Goal: Transaction & Acquisition: Register for event/course

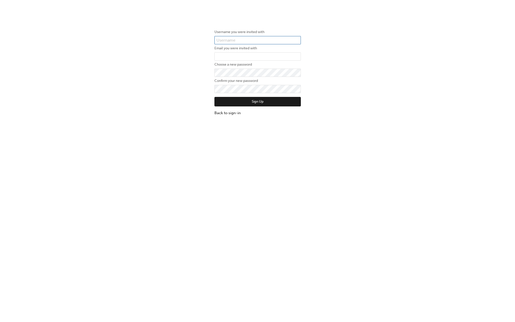
click at [249, 40] on input "text" at bounding box center [257, 40] width 86 height 9
type input "james.walsh"
type input "james.walsh@geely.com"
click button "Sign Up" at bounding box center [257, 102] width 86 height 10
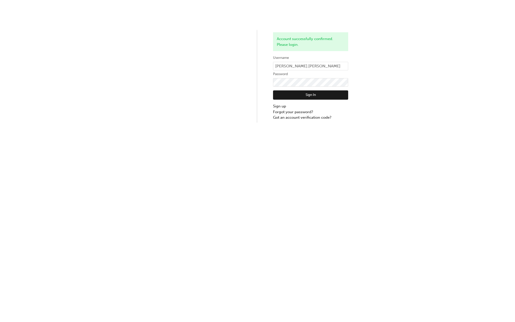
click at [325, 94] on button "Sign In" at bounding box center [310, 95] width 75 height 10
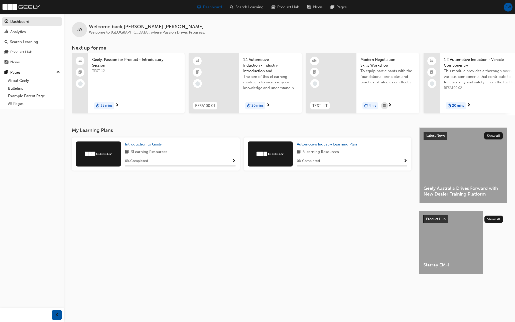
click at [234, 161] on span "Show Progress" at bounding box center [234, 161] width 4 height 5
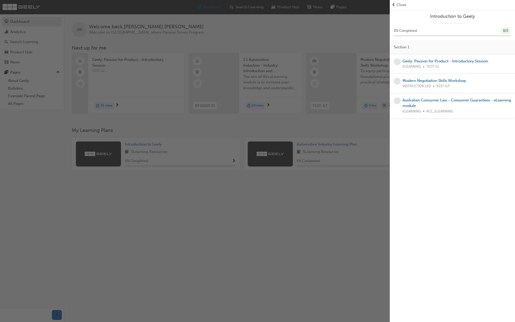
click at [402, 7] on span "Close" at bounding box center [402, 5] width 10 height 6
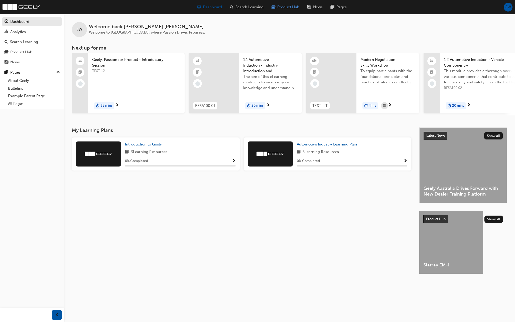
click at [284, 5] on span "Product Hub" at bounding box center [288, 7] width 22 height 6
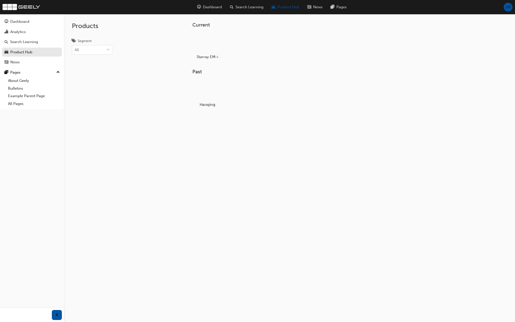
click at [213, 100] on div at bounding box center [207, 90] width 28 height 20
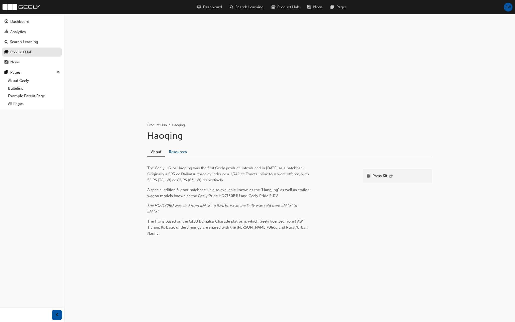
click at [184, 151] on link "Resources" at bounding box center [178, 152] width 26 height 10
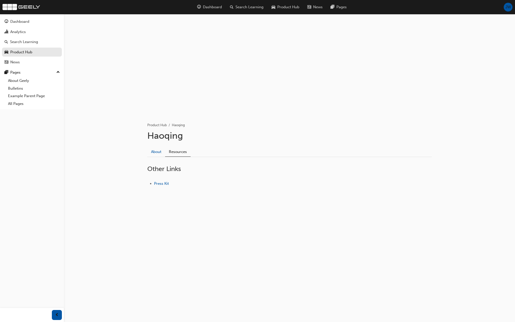
click at [158, 152] on link "About" at bounding box center [156, 152] width 18 height 10
click at [204, 47] on div at bounding box center [207, 43] width 28 height 20
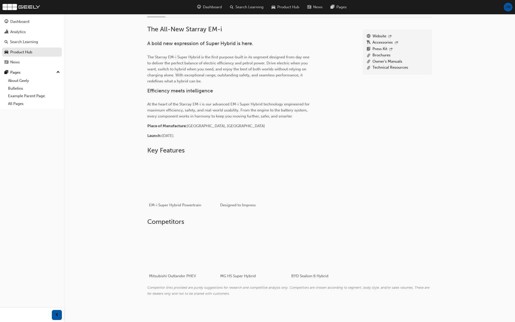
scroll to position [142, 0]
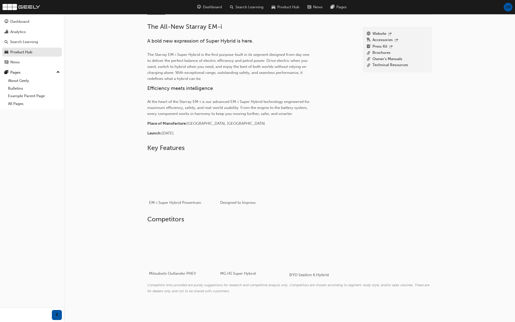
click at [312, 243] on div at bounding box center [319, 248] width 60 height 40
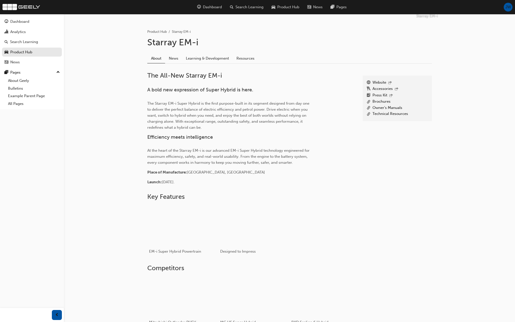
scroll to position [0, 0]
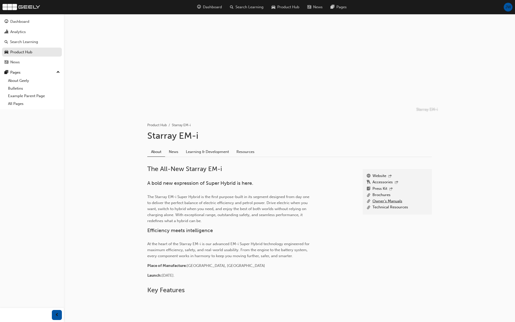
click at [393, 202] on link "Owner's Manuals" at bounding box center [388, 201] width 30 height 6
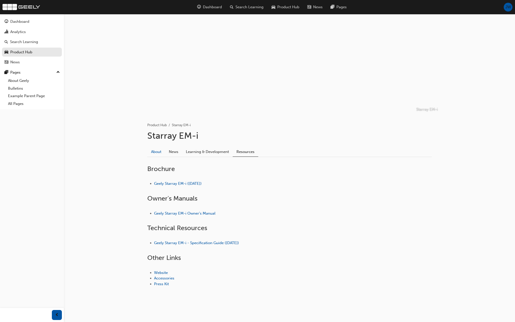
click at [156, 151] on link "About" at bounding box center [156, 152] width 18 height 10
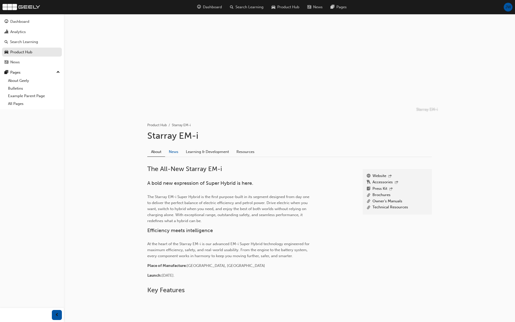
click at [177, 150] on link "News" at bounding box center [173, 152] width 17 height 10
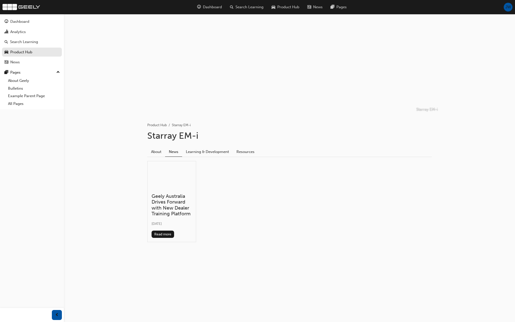
click at [173, 213] on h3 "Geely Australia Drives Forward with New Dealer Training Platform" at bounding box center [172, 205] width 40 height 24
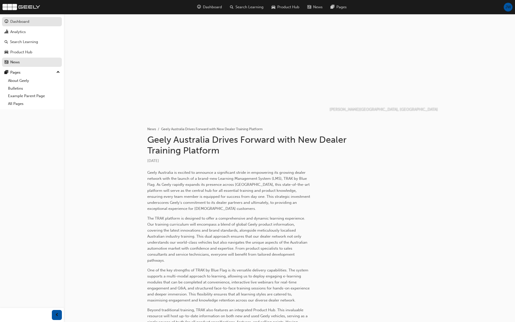
click at [22, 25] on div "Dashboard" at bounding box center [32, 22] width 55 height 6
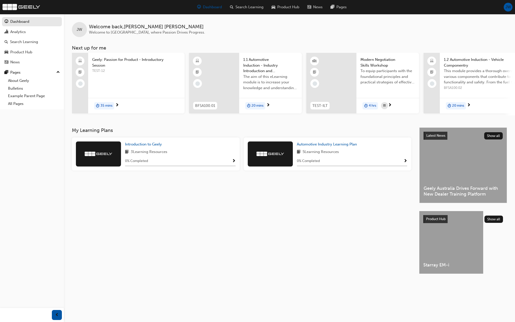
click at [121, 87] on div "TEST-12" at bounding box center [136, 78] width 88 height 20
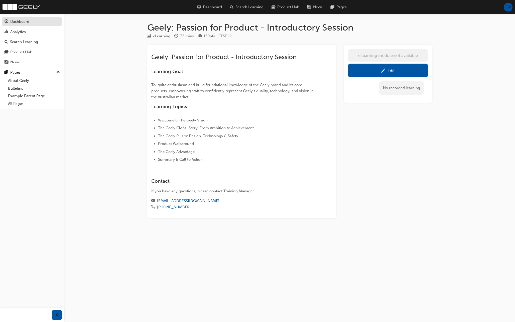
click at [27, 23] on div "Dashboard" at bounding box center [19, 22] width 19 height 6
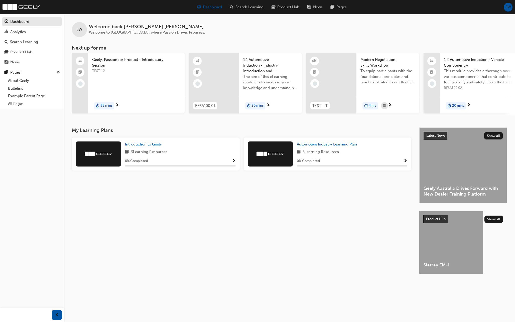
click at [264, 73] on span "1.1 Automotive Induction - Industry Introduction and Overview" at bounding box center [270, 65] width 55 height 17
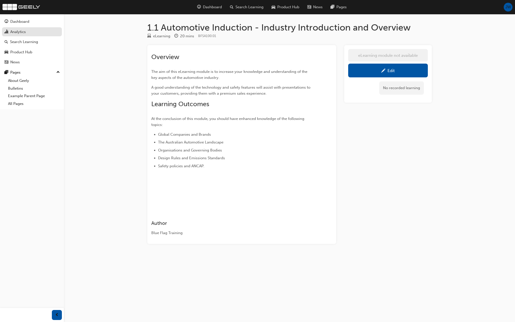
click at [23, 29] on div "Analytics" at bounding box center [18, 32] width 16 height 6
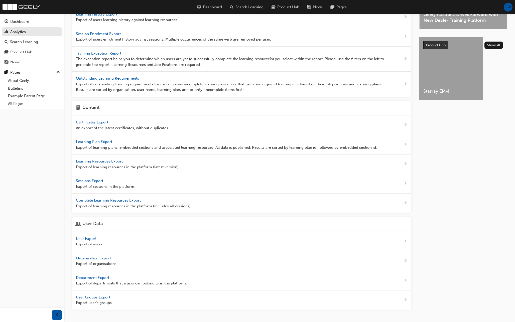
scroll to position [69, 0]
click at [94, 238] on span "User Export" at bounding box center [87, 238] width 22 height 5
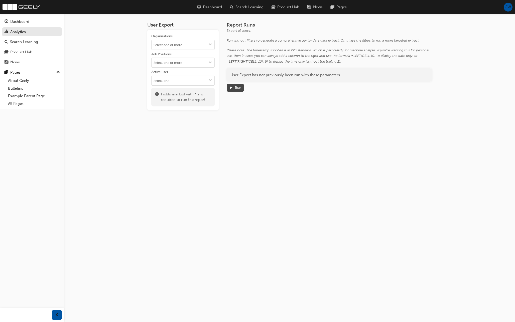
click at [235, 91] on button "Run" at bounding box center [236, 88] width 18 height 8
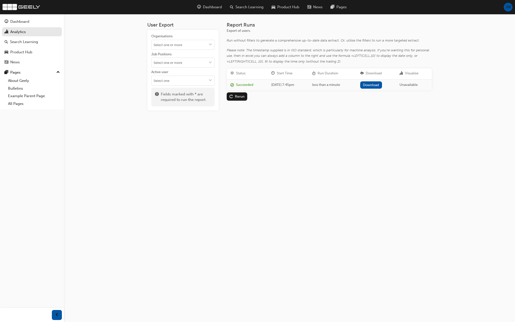
click at [380, 85] on link "Download" at bounding box center [371, 84] width 22 height 7
click at [31, 32] on link "Analytics" at bounding box center [32, 31] width 60 height 9
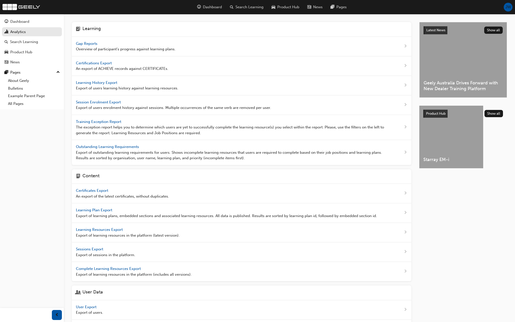
click at [495, 117] on div "Product Hub Show all" at bounding box center [463, 114] width 80 height 8
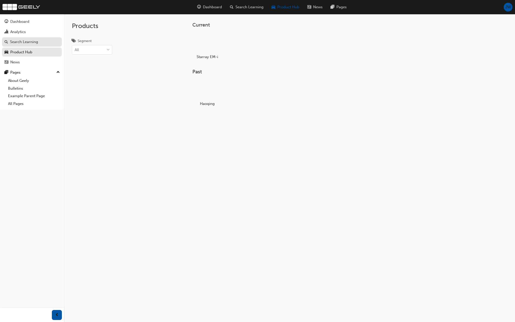
click at [22, 41] on div "Search Learning" at bounding box center [24, 42] width 28 height 6
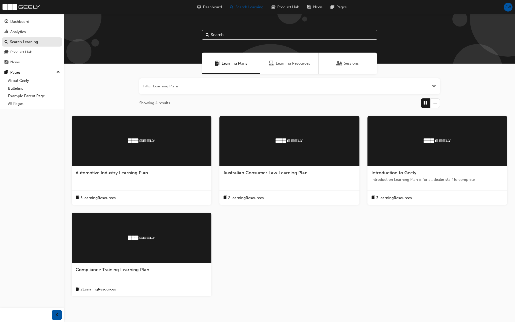
click at [291, 63] on span "Learning Resources" at bounding box center [293, 64] width 34 height 6
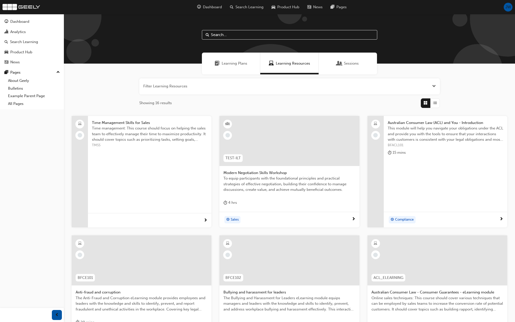
click at [350, 73] on div "Sessions" at bounding box center [348, 64] width 58 height 22
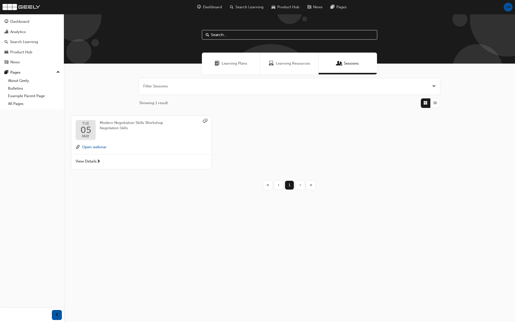
click at [242, 68] on div "Learning Plans" at bounding box center [231, 64] width 58 height 22
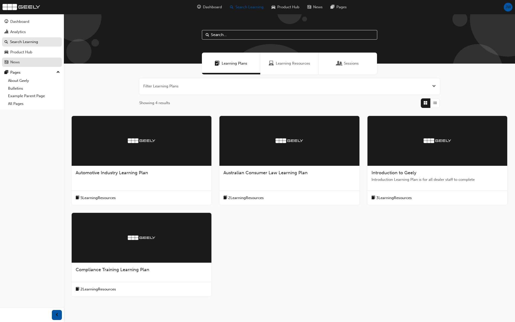
click at [27, 58] on link "News" at bounding box center [32, 62] width 60 height 9
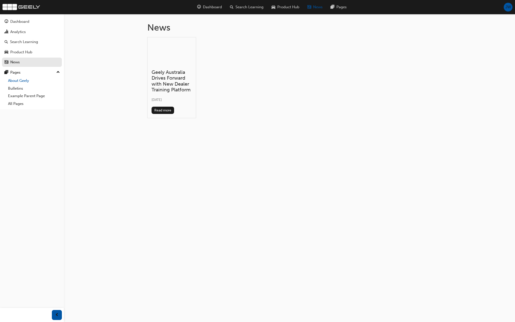
click at [25, 81] on link "About Geely" at bounding box center [34, 81] width 56 height 8
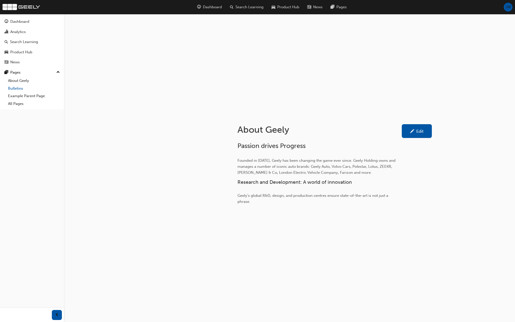
click at [19, 89] on link "Bulletins" at bounding box center [34, 89] width 56 height 8
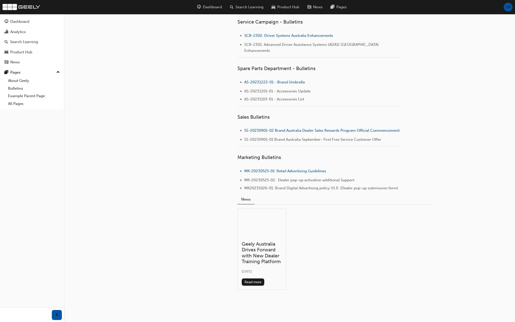
scroll to position [217, 0]
click at [288, 127] on span "SS-20230901-02 Brand Australia Dealer Sales Rewards Program Official Commenceme…" at bounding box center [321, 129] width 155 height 5
click at [284, 172] on span "MK-20230525-01: Retail Advertising Guidelines" at bounding box center [285, 170] width 82 height 5
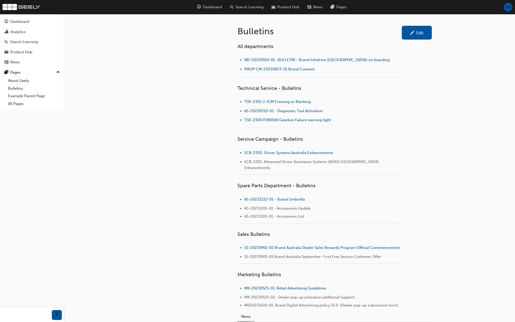
scroll to position [0, 0]
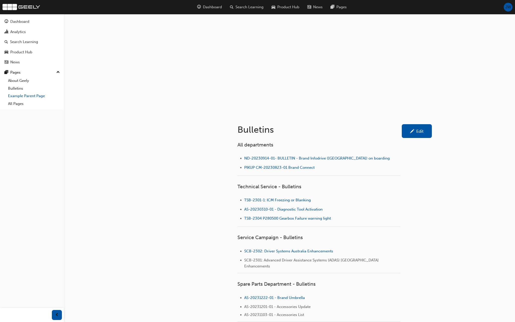
click at [24, 99] on link "Example Parent Page" at bounding box center [34, 96] width 56 height 8
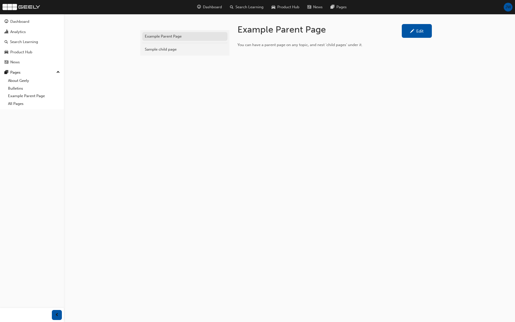
click at [159, 38] on div "Example Parent Page" at bounding box center [185, 37] width 80 height 6
click at [19, 105] on link "All Pages" at bounding box center [34, 104] width 56 height 8
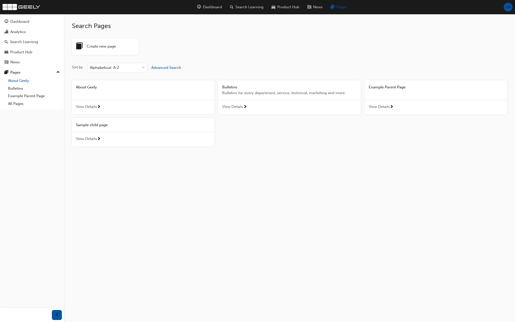
click at [18, 81] on link "About Geely" at bounding box center [34, 81] width 56 height 8
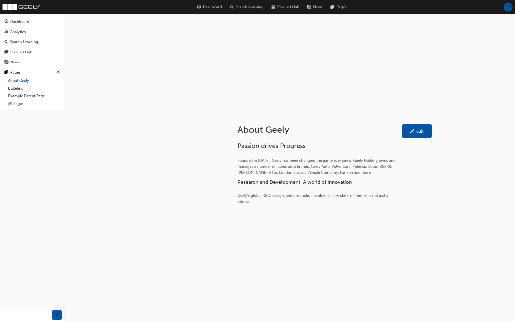
click at [17, 84] on link "About Geely" at bounding box center [34, 81] width 56 height 8
click at [14, 91] on link "Bulletins" at bounding box center [34, 89] width 56 height 8
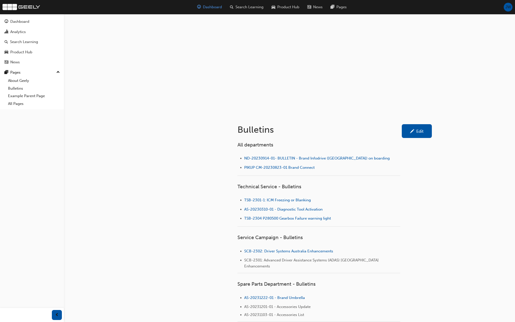
click at [207, 9] on span "Dashboard" at bounding box center [212, 7] width 19 height 6
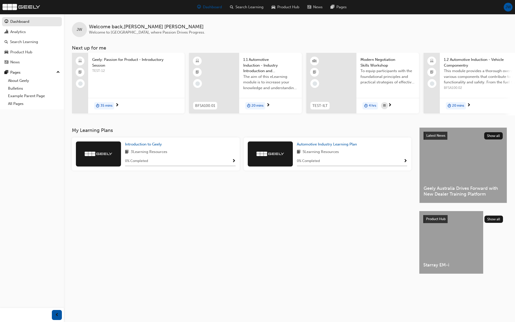
click at [392, 106] on span "next-icon" at bounding box center [390, 105] width 4 height 5
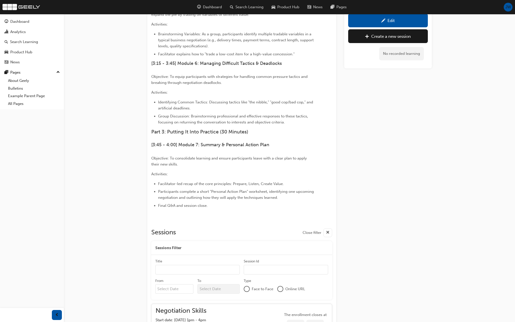
scroll to position [506, 0]
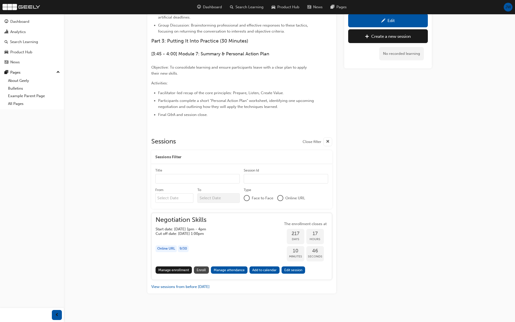
click at [205, 270] on span "Enroll" at bounding box center [201, 270] width 9 height 4
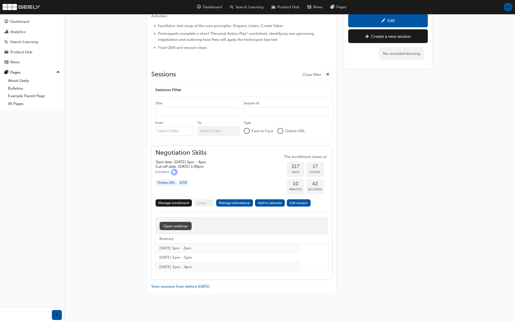
scroll to position [573, 0]
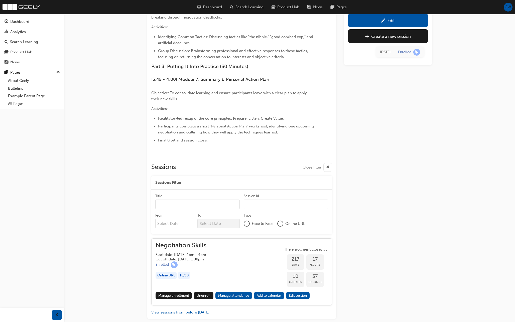
scroll to position [506, 0]
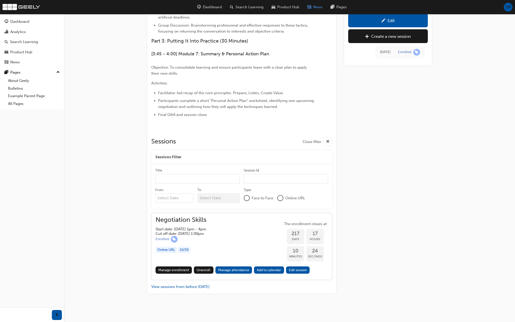
click at [312, 10] on div "News" at bounding box center [314, 7] width 23 height 10
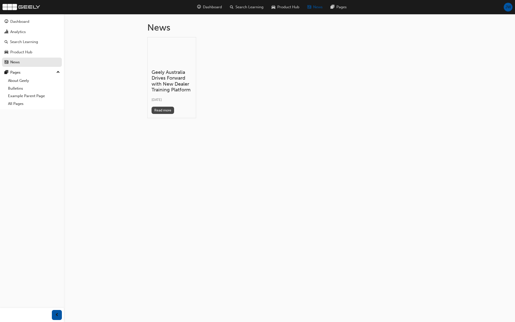
click at [159, 111] on button "Read more" at bounding box center [163, 110] width 23 height 7
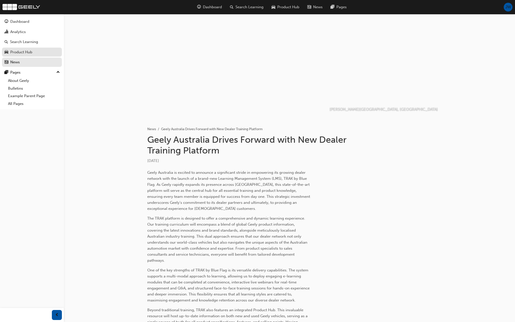
click at [27, 49] on link "Product Hub" at bounding box center [32, 52] width 60 height 9
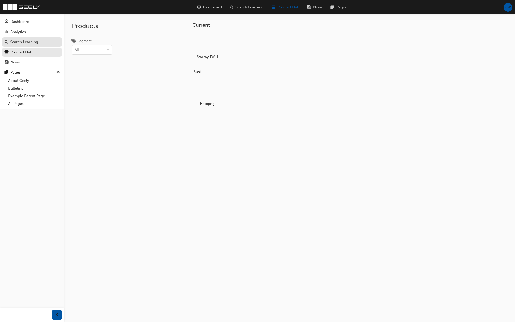
click at [27, 42] on div "Search Learning" at bounding box center [24, 42] width 28 height 6
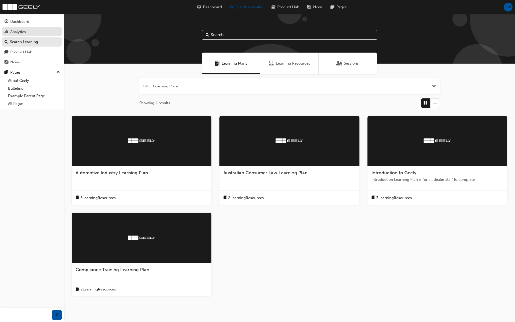
click at [28, 32] on div "Analytics" at bounding box center [32, 32] width 55 height 6
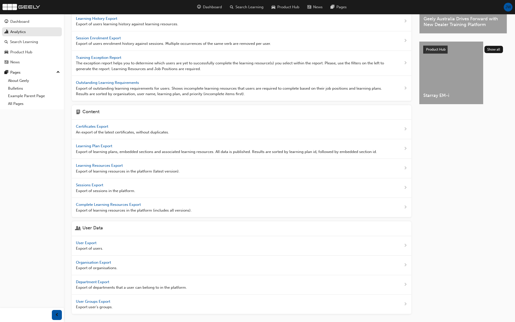
scroll to position [64, 0]
click at [103, 124] on span "Certificates Export" at bounding box center [92, 126] width 33 height 5
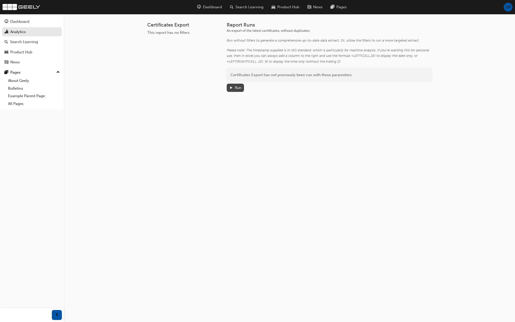
click at [230, 87] on span "play-icon" at bounding box center [232, 88] width 4 height 4
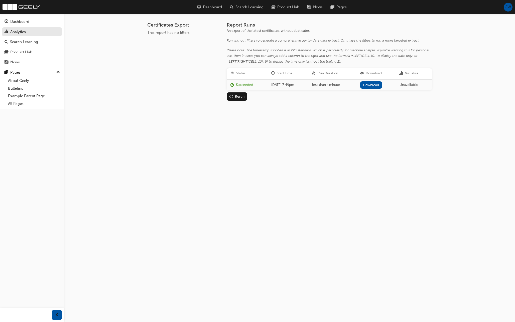
click at [372, 86] on link "Download" at bounding box center [371, 84] width 22 height 7
click at [212, 143] on div "Certificates Export This report has no filters Report Runs An export of the lat…" at bounding box center [257, 161] width 515 height 322
click at [35, 30] on link "Analytics" at bounding box center [32, 31] width 60 height 9
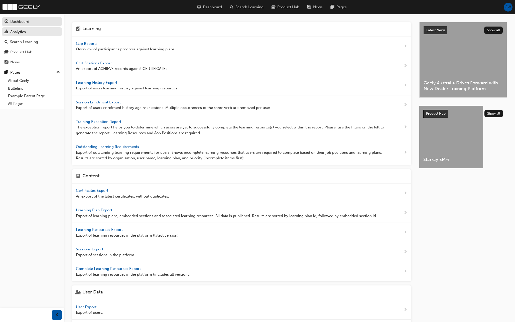
click at [39, 20] on div "Dashboard" at bounding box center [32, 22] width 55 height 6
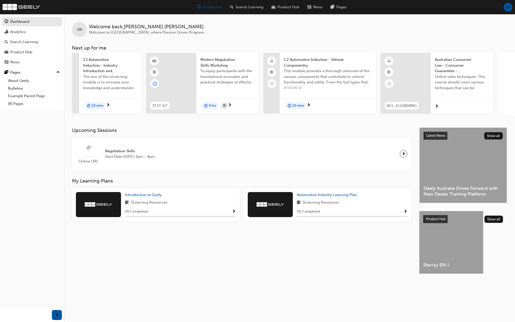
scroll to position [0, 260]
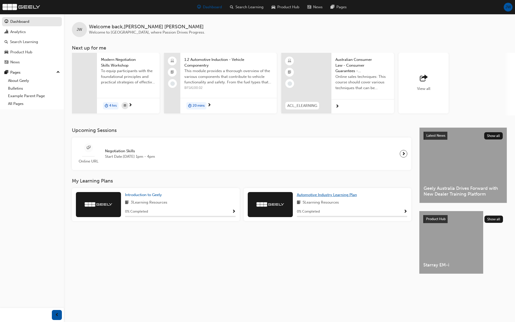
click at [339, 196] on span "Automotive Industry Learning Plan" at bounding box center [327, 195] width 60 height 5
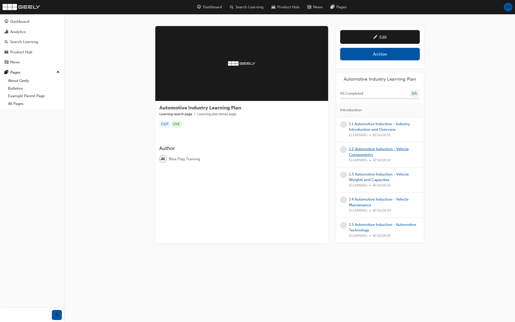
click at [366, 156] on link "1.2 Automotive Induction - Vehicle Componentry" at bounding box center [379, 152] width 60 height 10
